Goal: Information Seeking & Learning: Learn about a topic

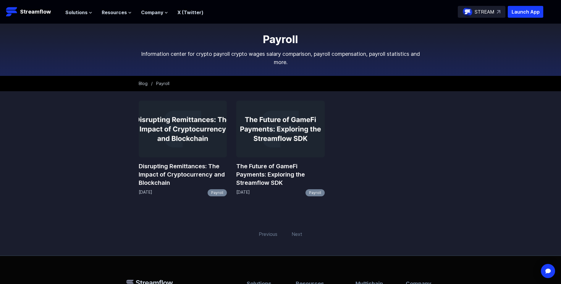
scroll to position [30, 0]
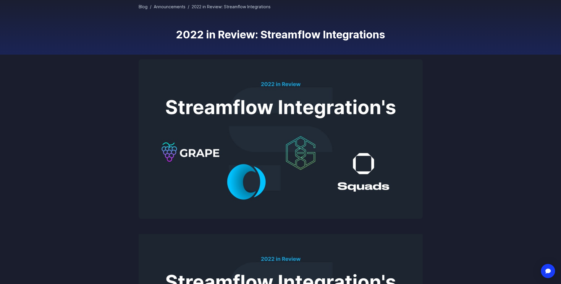
scroll to position [172, 0]
